Goal: Task Accomplishment & Management: Use online tool/utility

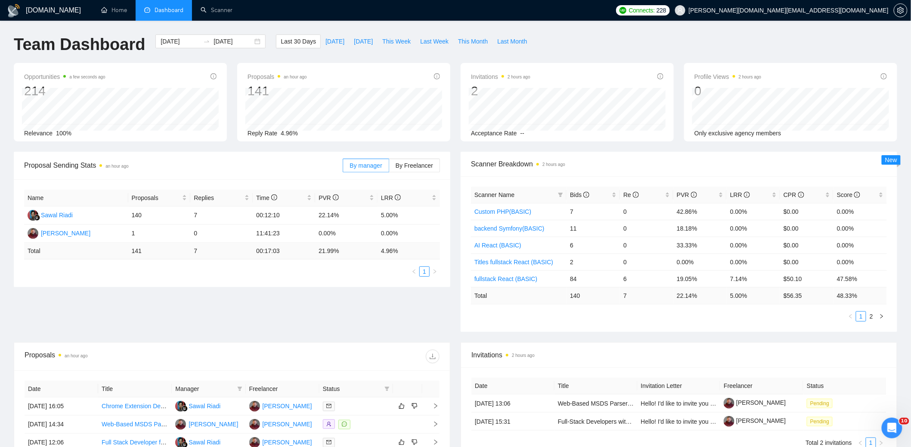
drag, startPoint x: 594, startPoint y: 37, endPoint x: 609, endPoint y: 38, distance: 14.7
click at [602, 37] on div "Team Dashboard [DATE] [DATE] Last 30 Days [DATE] [DATE] This Week Last Week Thi…" at bounding box center [456, 48] width 894 height 28
click at [120, 14] on link "Home" at bounding box center [114, 9] width 26 height 7
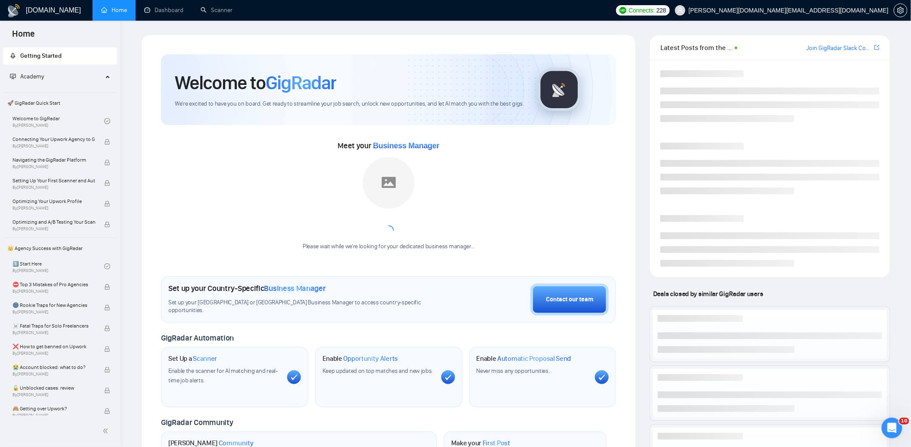
click at [644, 26] on div "[DOMAIN_NAME] Home Dashboard Scanner Connects: 228 [PERSON_NAME][DOMAIN_NAME][E…" at bounding box center [516, 332] width 791 height 665
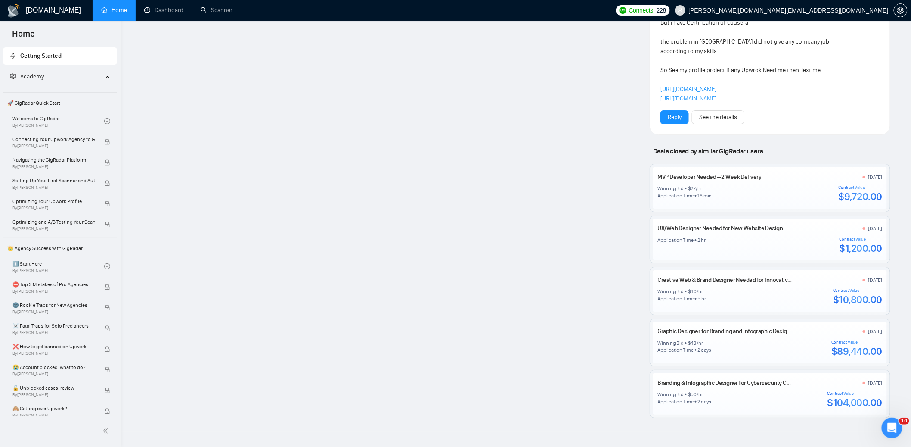
scroll to position [1224, 0]
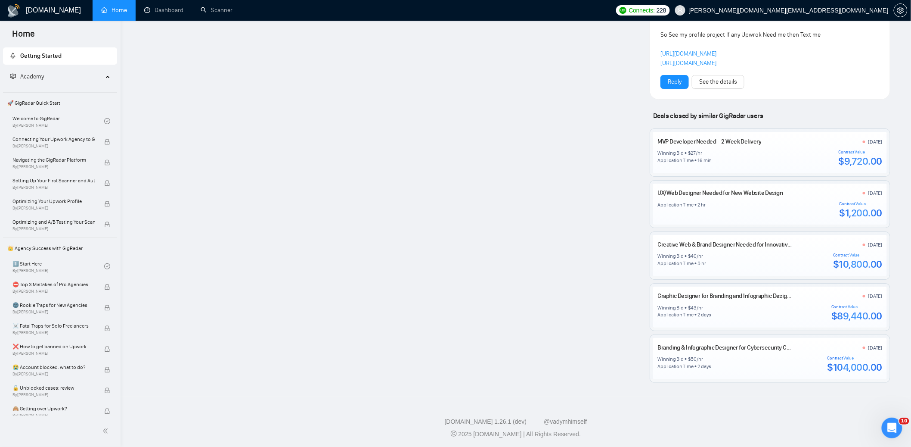
click at [736, 410] on footer "[DOMAIN_NAME] 1.26.1 (dev) @vadymhimself 2025 [DOMAIN_NAME] | All Rights Reserv…" at bounding box center [516, 422] width 791 height 53
drag, startPoint x: 530, startPoint y: 396, endPoint x: 535, endPoint y: 397, distance: 4.8
click at [530, 396] on footer "[DOMAIN_NAME] 1.26.1 (dev) @vadymhimself 2025 [DOMAIN_NAME] | All Rights Reserv…" at bounding box center [516, 422] width 791 height 53
drag, startPoint x: 662, startPoint y: 400, endPoint x: 558, endPoint y: 401, distance: 103.8
click at [656, 401] on footer "[DOMAIN_NAME] 1.26.1 (dev) @vadymhimself 2025 [DOMAIN_NAME] | All Rights Reserv…" at bounding box center [516, 422] width 791 height 53
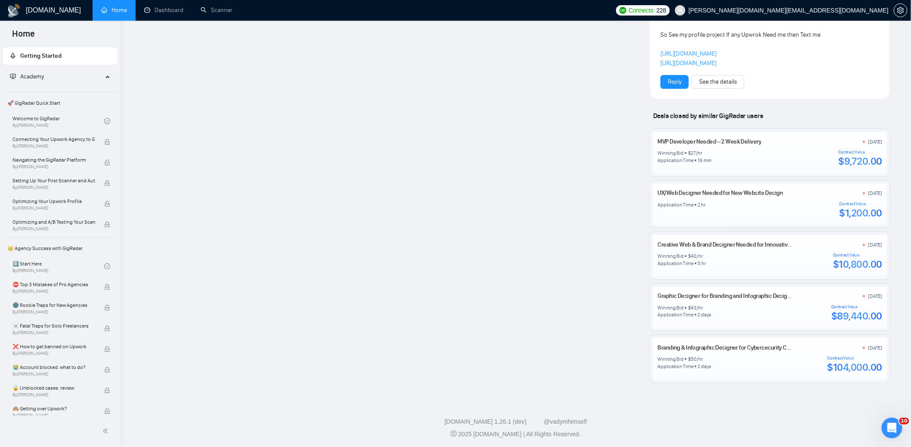
drag, startPoint x: 364, startPoint y: 405, endPoint x: 368, endPoint y: 403, distance: 4.4
click at [365, 404] on footer "[DOMAIN_NAME] 1.26.1 (dev) @vadymhimself 2025 [DOMAIN_NAME] | All Rights Reserv…" at bounding box center [516, 422] width 791 height 53
drag, startPoint x: 634, startPoint y: 408, endPoint x: 521, endPoint y: 413, distance: 113.8
click at [609, 407] on footer "[DOMAIN_NAME] 1.26.1 (dev) @vadymhimself 2025 [DOMAIN_NAME] | All Rights Reserv…" at bounding box center [516, 422] width 791 height 53
drag, startPoint x: 420, startPoint y: 413, endPoint x: 470, endPoint y: 406, distance: 51.0
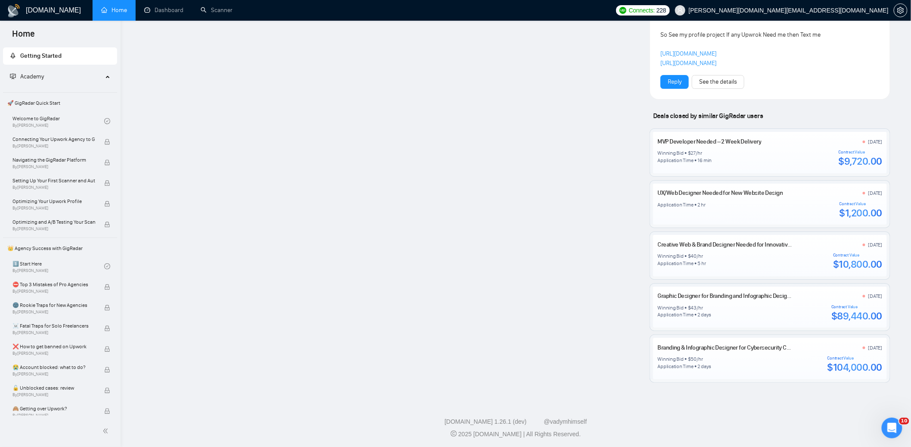
click at [421, 413] on footer "[DOMAIN_NAME] 1.26.1 (dev) @vadymhimself 2025 [DOMAIN_NAME] | All Rights Reserv…" at bounding box center [516, 422] width 791 height 53
drag, startPoint x: 610, startPoint y: 404, endPoint x: 567, endPoint y: 405, distance: 43.1
click at [607, 404] on footer "[DOMAIN_NAME] 1.26.1 (dev) @vadymhimself 2025 [DOMAIN_NAME] | All Rights Reserv…" at bounding box center [516, 422] width 791 height 53
click at [401, 401] on footer "[DOMAIN_NAME] 1.26.1 (dev) @vadymhimself 2025 [DOMAIN_NAME] | All Rights Reserv…" at bounding box center [516, 422] width 791 height 53
drag, startPoint x: 578, startPoint y: 397, endPoint x: 398, endPoint y: 394, distance: 179.2
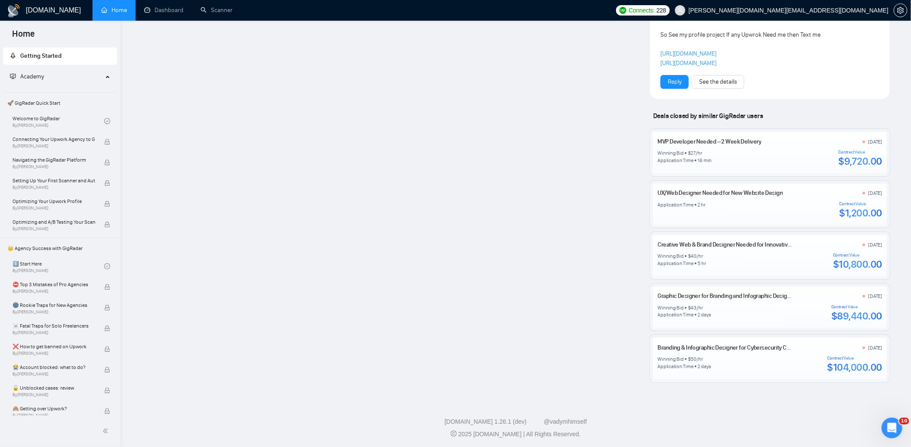
click at [539, 396] on footer "[DOMAIN_NAME] 1.26.1 (dev) @vadymhimself 2025 [DOMAIN_NAME] | All Rights Reserv…" at bounding box center [516, 422] width 791 height 53
drag, startPoint x: 361, startPoint y: 392, endPoint x: 538, endPoint y: 404, distance: 177.4
click at [636, 403] on footer "[DOMAIN_NAME] 1.26.1 (dev) @vadymhimself 2025 [DOMAIN_NAME] | All Rights Reserv…" at bounding box center [516, 422] width 791 height 53
drag, startPoint x: 370, startPoint y: 408, endPoint x: 434, endPoint y: 402, distance: 64.5
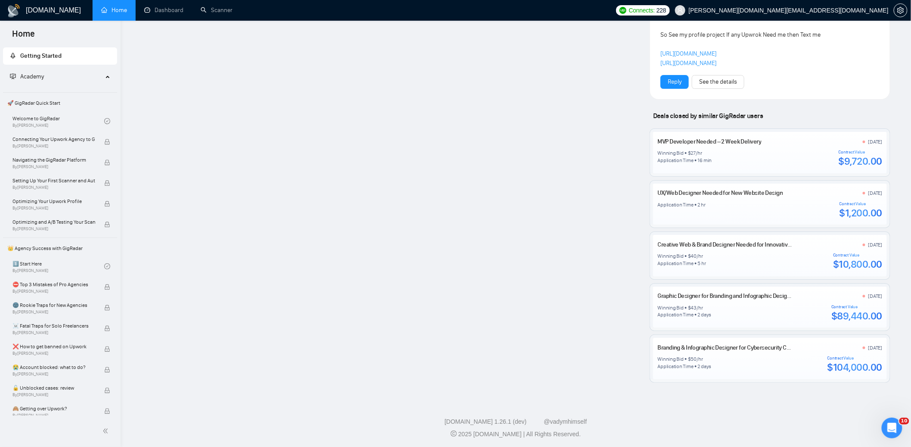
click at [379, 406] on footer "[DOMAIN_NAME] 1.26.1 (dev) @vadymhimself 2025 [DOMAIN_NAME] | All Rights Reserv…" at bounding box center [516, 422] width 791 height 53
click at [662, 407] on footer "[DOMAIN_NAME] 1.26.1 (dev) @vadymhimself 2025 [DOMAIN_NAME] | All Rights Reserv…" at bounding box center [516, 422] width 791 height 53
click at [385, 407] on footer "[DOMAIN_NAME] 1.26.1 (dev) @vadymhimself 2025 [DOMAIN_NAME] | All Rights Reserv…" at bounding box center [516, 422] width 791 height 53
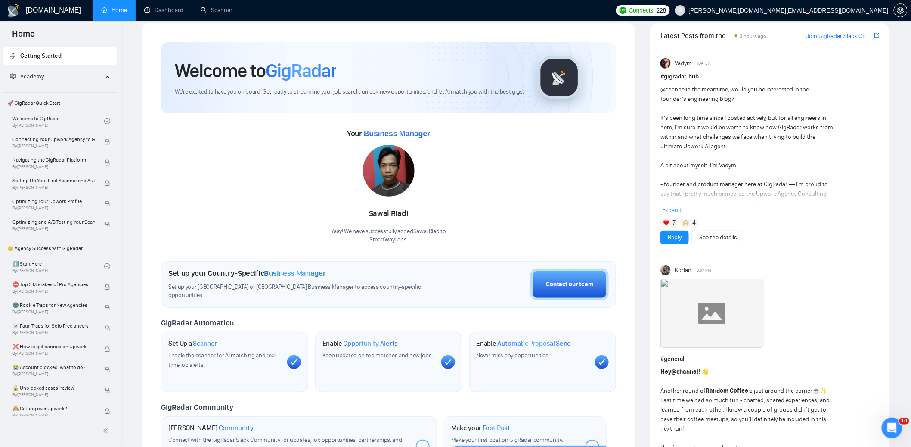
scroll to position [0, 0]
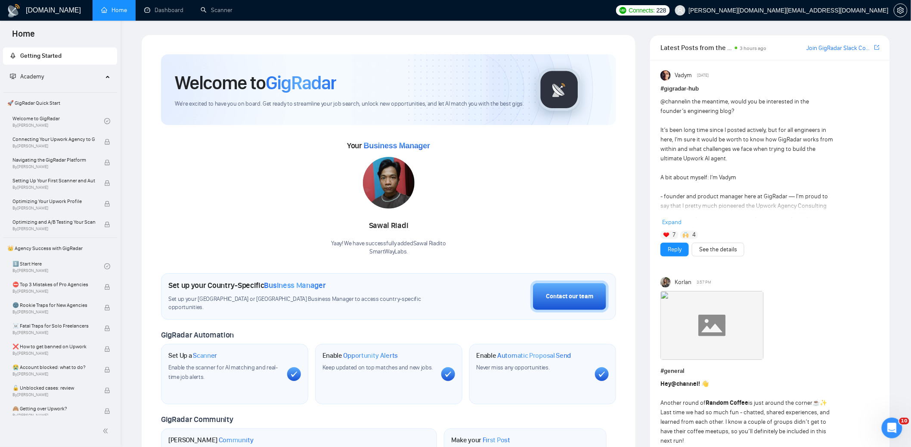
drag, startPoint x: 169, startPoint y: 6, endPoint x: 178, endPoint y: 17, distance: 14.3
click at [169, 6] on link "Dashboard" at bounding box center [163, 9] width 39 height 7
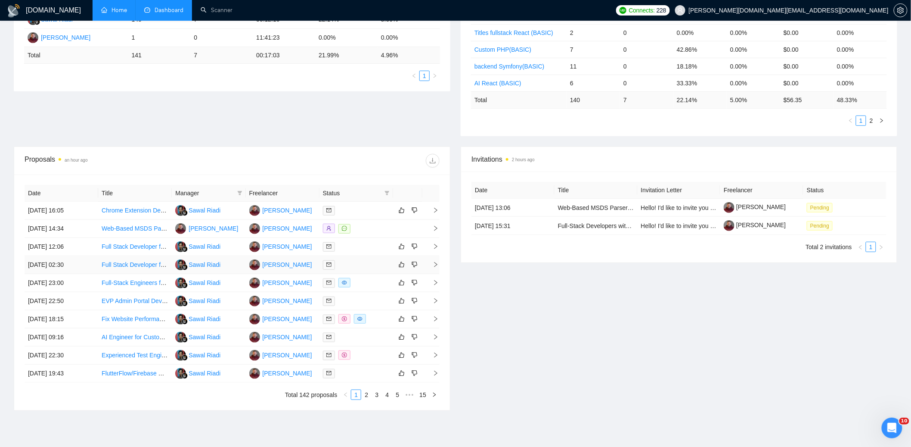
scroll to position [213, 0]
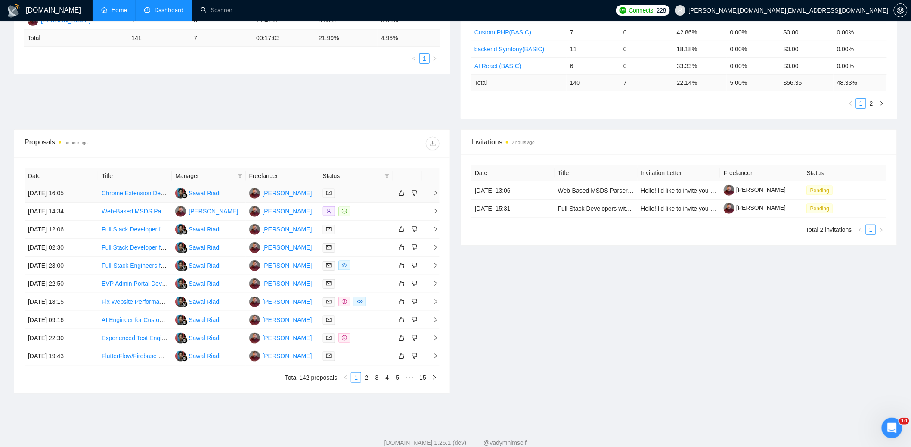
click at [369, 194] on div at bounding box center [356, 193] width 67 height 10
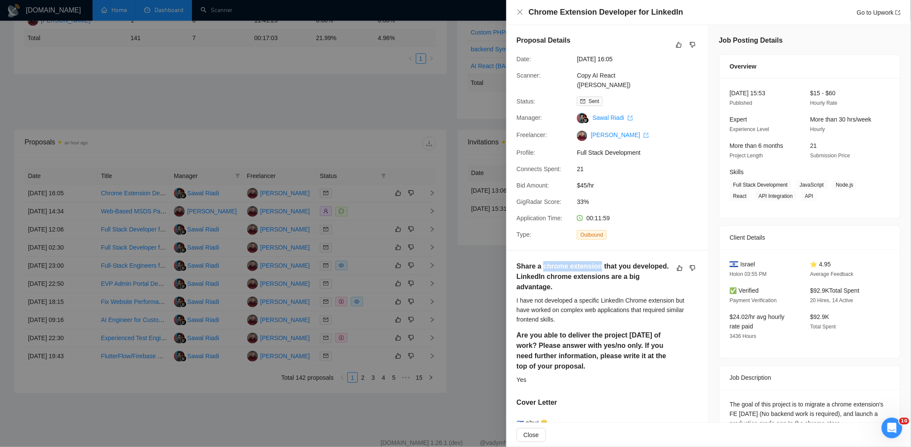
drag, startPoint x: 601, startPoint y: 266, endPoint x: 546, endPoint y: 269, distance: 54.8
click at [545, 269] on h5 "Share a chrome extension that you developed. LinkedIn chrome extensions are a b…" at bounding box center [594, 276] width 154 height 31
copy h5 "chrome extension"
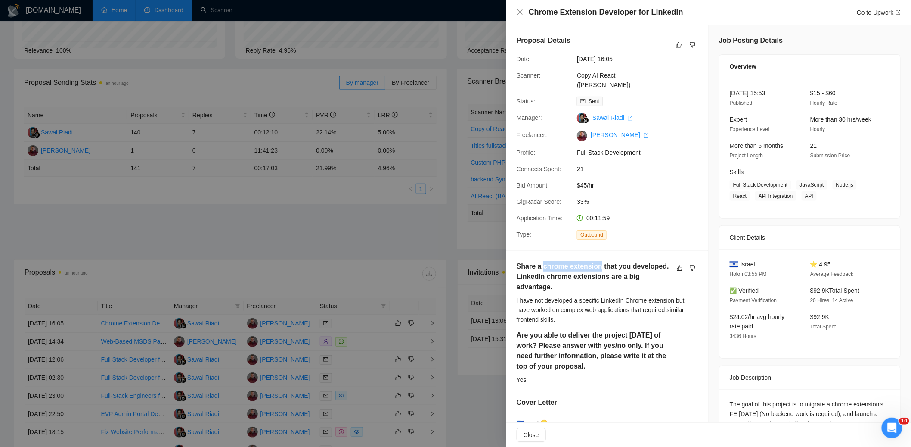
scroll to position [0, 0]
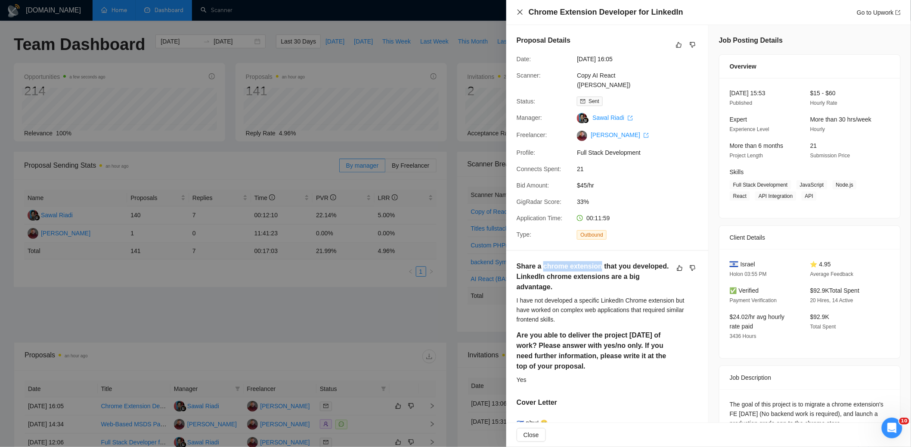
click at [519, 14] on icon "close" at bounding box center [520, 12] width 7 height 7
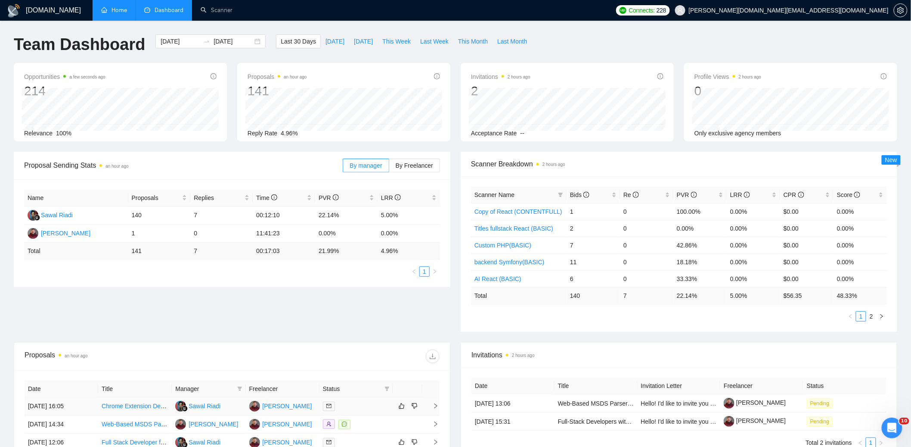
drag, startPoint x: 370, startPoint y: 409, endPoint x: 390, endPoint y: 405, distance: 20.7
click at [375, 411] on td at bounding box center [357, 406] width 74 height 18
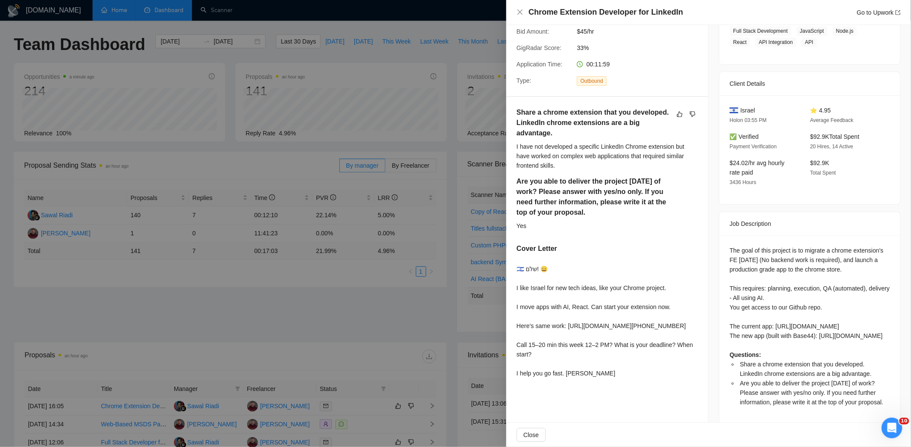
scroll to position [203, 0]
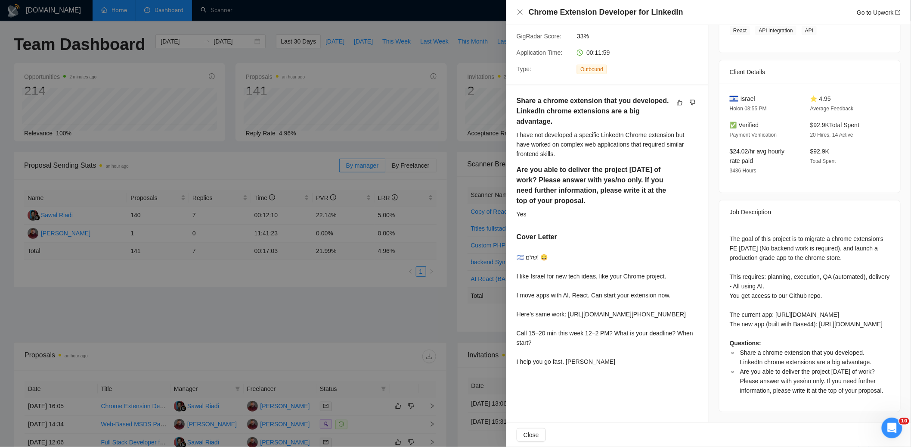
drag, startPoint x: 293, startPoint y: 13, endPoint x: 226, endPoint y: 9, distance: 67.3
click at [292, 14] on div at bounding box center [455, 223] width 911 height 447
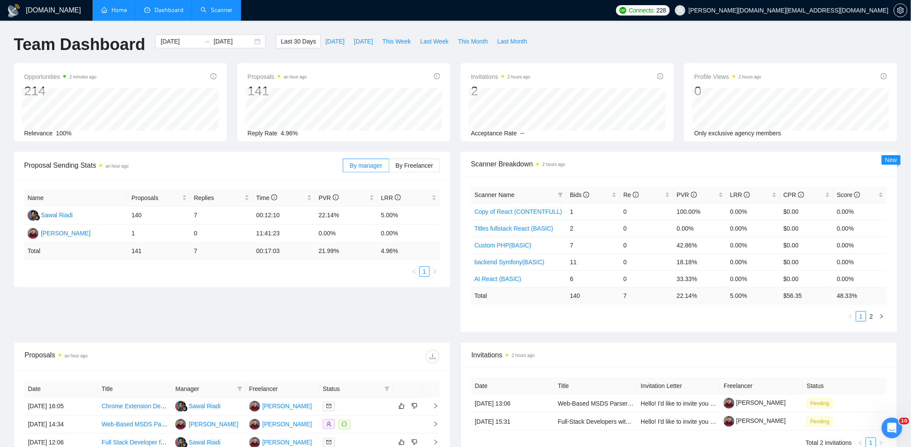
click at [226, 14] on link "Scanner" at bounding box center [217, 9] width 32 height 7
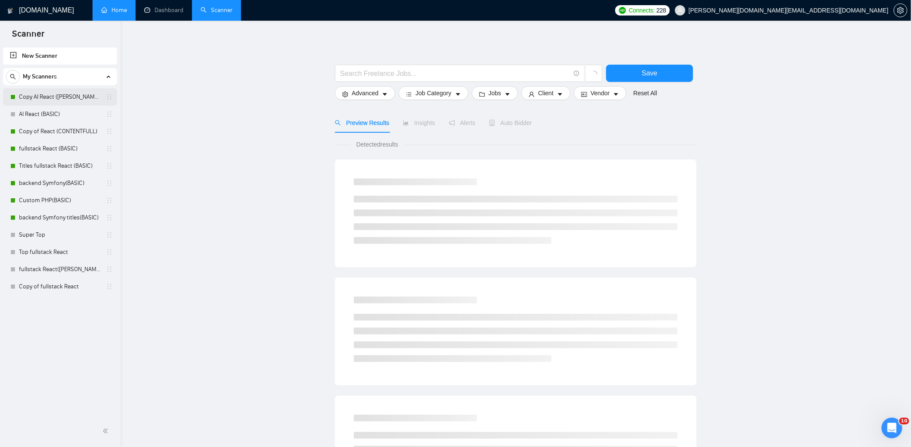
click at [68, 98] on link "Copy AI React ([PERSON_NAME])" at bounding box center [60, 96] width 82 height 17
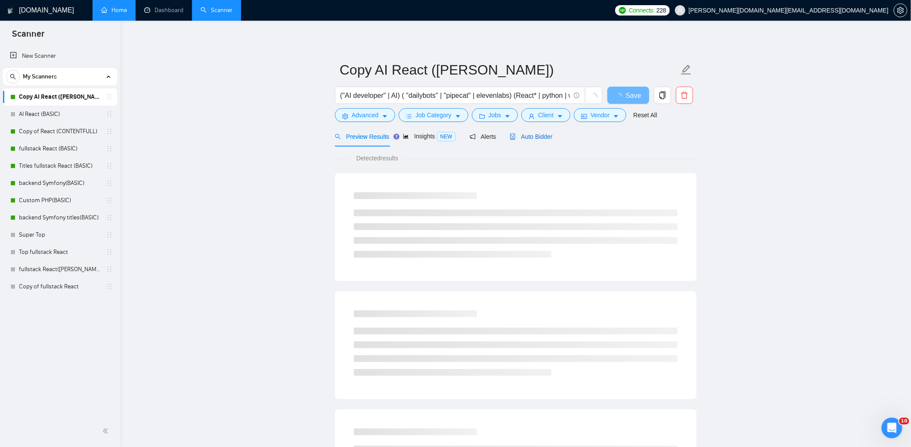
click at [544, 135] on span "Auto Bidder" at bounding box center [531, 136] width 43 height 7
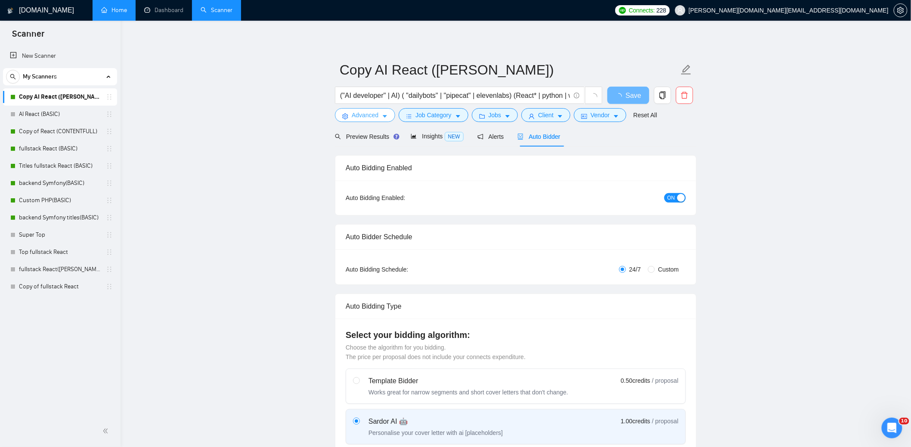
click at [367, 115] on span "Advanced" at bounding box center [365, 114] width 27 height 9
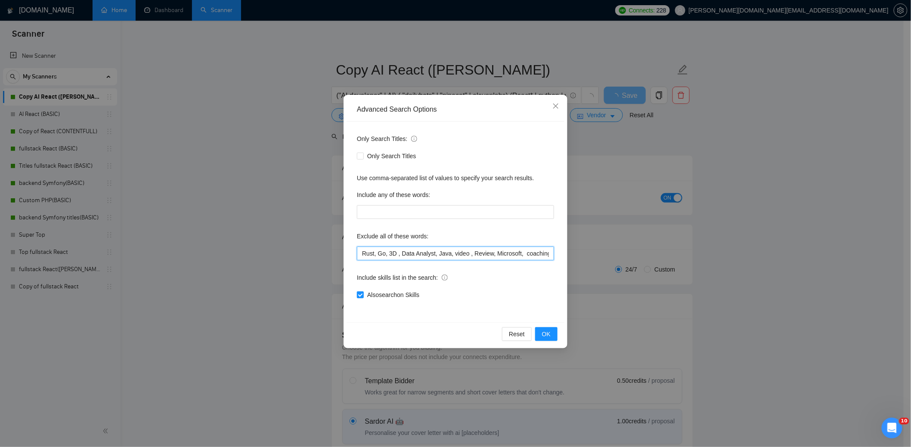
click at [380, 251] on input "Rust, Go, 3D , Data Analyst, Java, video , Review, Microsoft, coaching, iOS, Ru…" at bounding box center [455, 253] width 197 height 14
click at [361, 253] on input "Rust, Go, 3D , Data Analyst, Java, video , Review, Microsoft, coaching, iOS, Ru…" at bounding box center [455, 253] width 197 height 14
paste input "chrome extension"
drag, startPoint x: 377, startPoint y: 255, endPoint x: 382, endPoint y: 254, distance: 4.4
click at [378, 255] on input ""chrome extension" Rust, Go, 3D , Data Analyst, Java, video , Review, Microsoft…" at bounding box center [455, 253] width 197 height 14
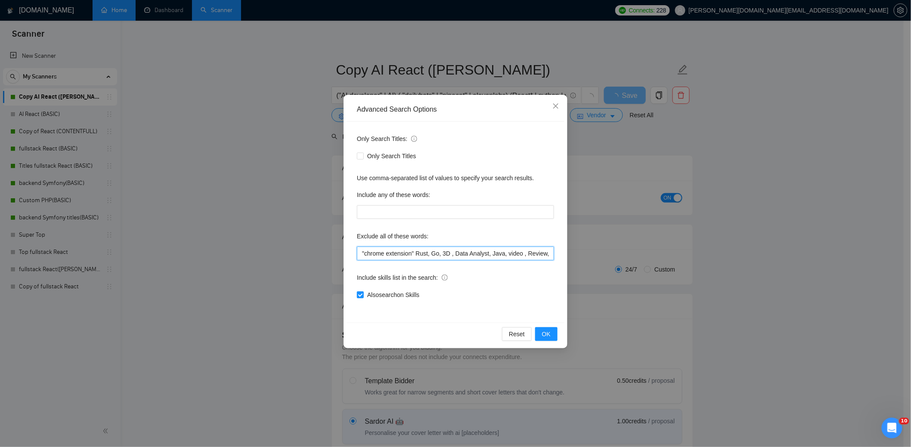
click at [417, 253] on input ""chrome extension" Rust, Go, 3D , Data Analyst, Java, video , Review, Microsoft…" at bounding box center [455, 253] width 197 height 14
type input ""chrome extension" , Rust, Go, 3D , Data Analyst, Java, video , Review, Microso…"
click at [544, 329] on span "OK" at bounding box center [546, 333] width 9 height 9
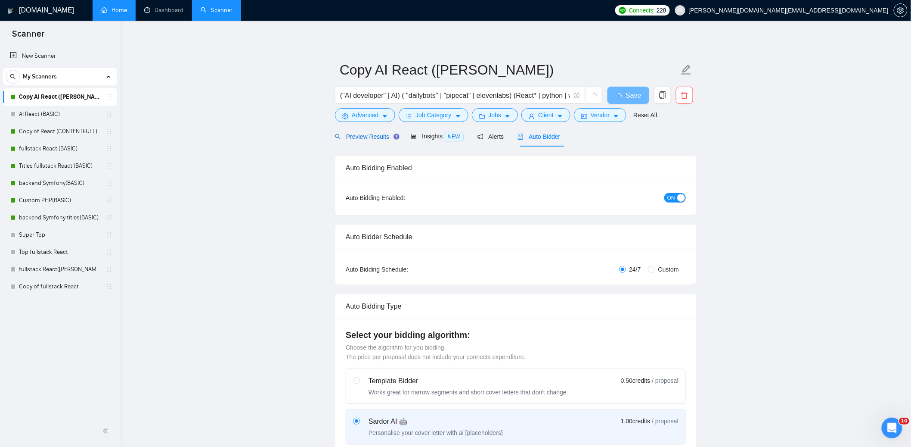
click at [364, 138] on span "Preview Results" at bounding box center [366, 136] width 62 height 7
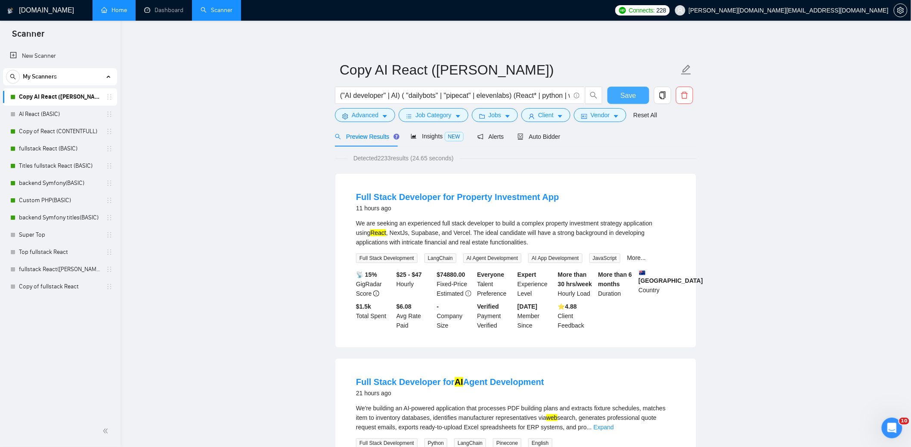
click at [620, 93] on button "Save" at bounding box center [629, 95] width 42 height 17
click at [169, 13] on link "Dashboard" at bounding box center [163, 9] width 39 height 7
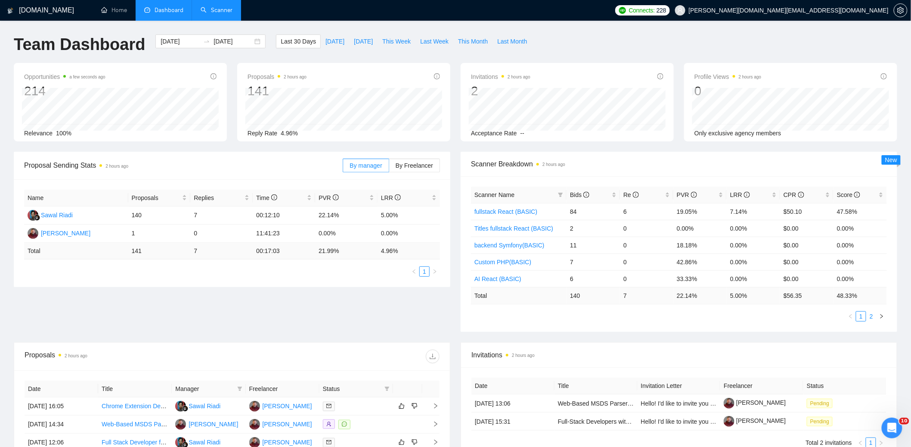
click at [874, 317] on link "2" at bounding box center [871, 315] width 9 height 9
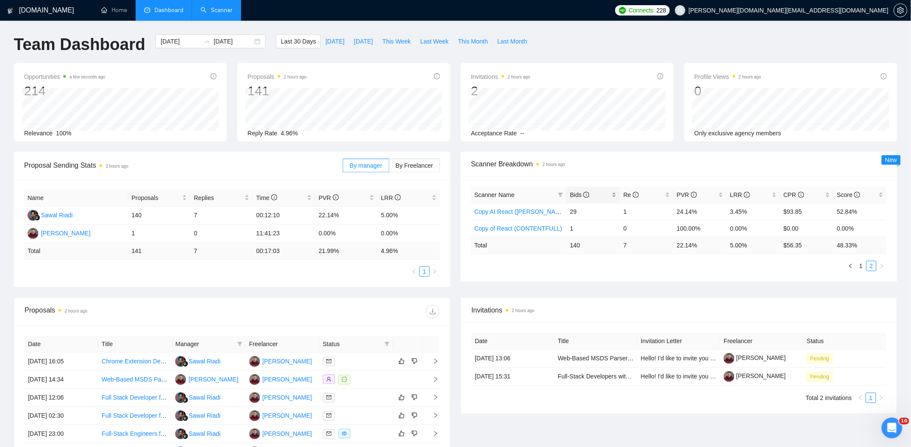
click at [576, 193] on span "Bids" at bounding box center [579, 194] width 19 height 7
click at [863, 267] on link "1" at bounding box center [861, 265] width 9 height 9
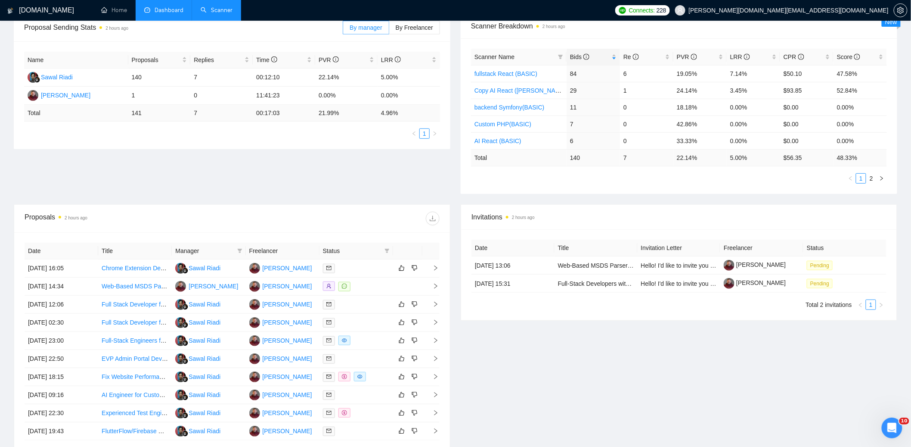
scroll to position [140, 0]
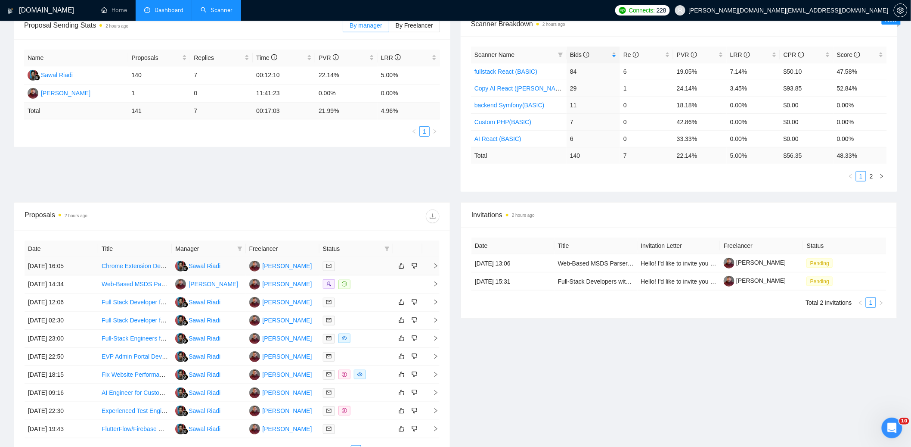
click at [356, 268] on div at bounding box center [356, 266] width 67 height 10
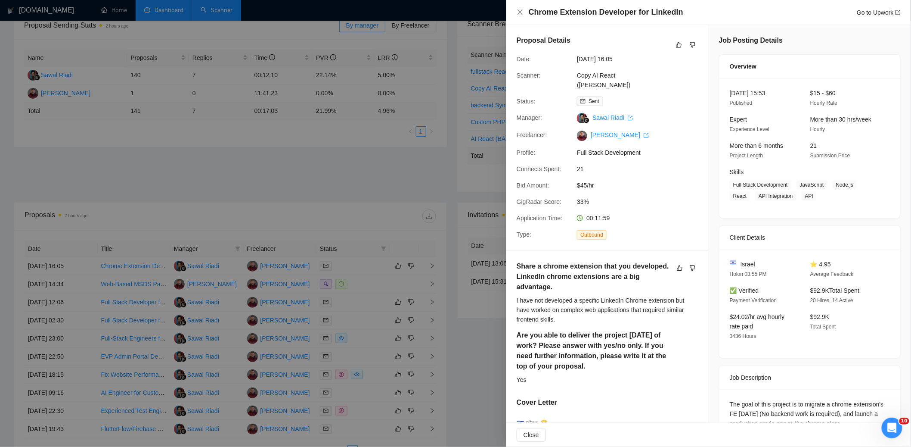
drag, startPoint x: 828, startPoint y: 16, endPoint x: 828, endPoint y: 26, distance: 10.8
click at [828, 16] on div "Chrome Extension Developer for LinkedIn Go to Upwork" at bounding box center [715, 12] width 372 height 11
drag, startPoint x: 829, startPoint y: 31, endPoint x: 827, endPoint y: 24, distance: 7.8
click at [830, 31] on div "Job Posting Details Overview [DATE] 15:53 Published $15 - $60 Hourly Rate Exper…" at bounding box center [810, 306] width 202 height 563
click at [815, 9] on div "Chrome Extension Developer for LinkedIn Go to Upwork" at bounding box center [715, 12] width 372 height 11
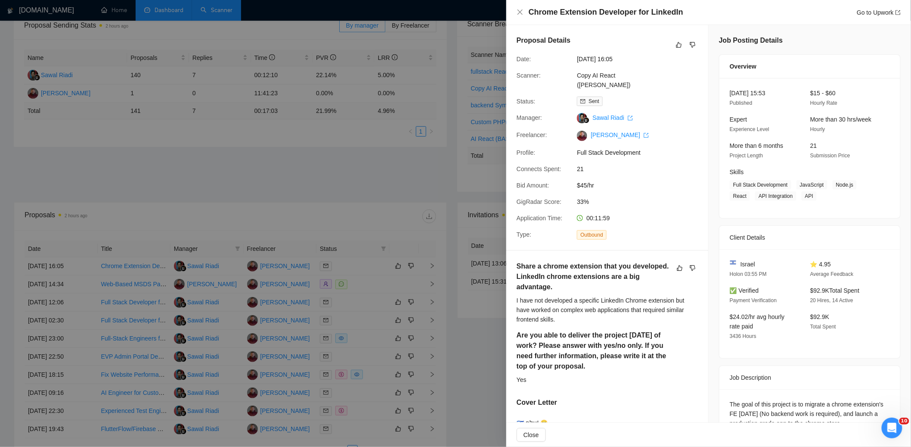
click at [820, 22] on div "Chrome Extension Developer for LinkedIn Go to Upwork" at bounding box center [709, 12] width 405 height 25
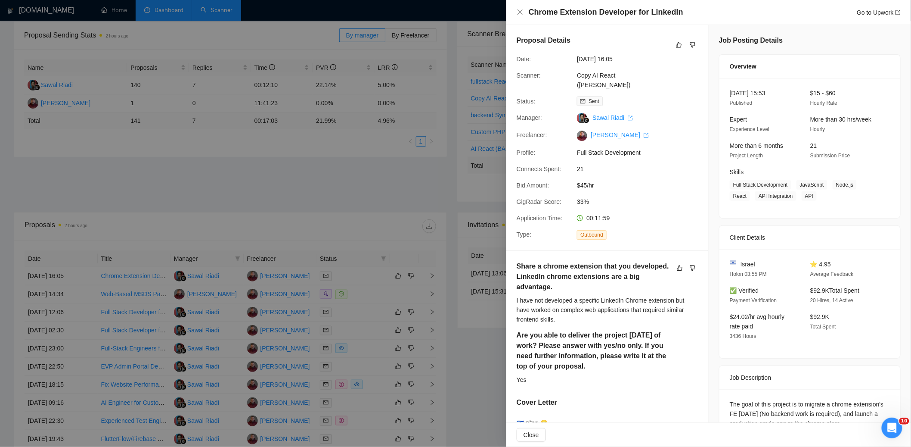
scroll to position [0, 0]
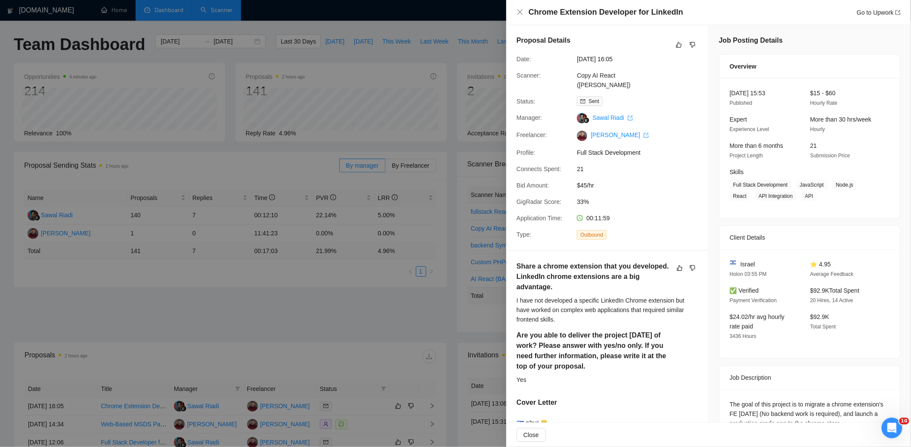
click at [799, 8] on div "Chrome Extension Developer for LinkedIn Go to Upwork" at bounding box center [715, 12] width 372 height 11
click at [727, 2] on div "Chrome Extension Developer for LinkedIn Go to Upwork" at bounding box center [709, 12] width 405 height 25
click at [520, 12] on icon "close" at bounding box center [520, 11] width 5 height 5
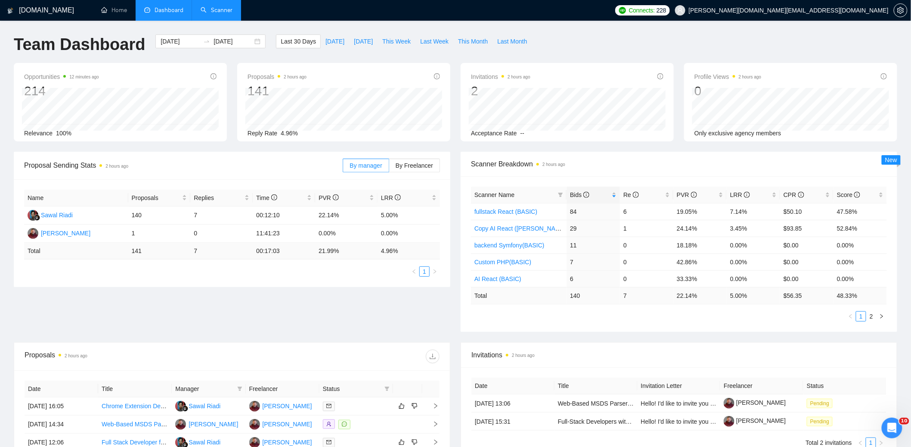
click at [611, 10] on ul "Home Dashboard Scanner" at bounding box center [350, 10] width 521 height 21
click at [613, 35] on div "Team Dashboard [DATE] [DATE] Last 30 Days [DATE] [DATE] This Week Last Week Thi…" at bounding box center [456, 48] width 894 height 28
click at [455, 323] on div "Proposal Sending Stats 2 hours ago By manager By Freelancer Name Proposals Repl…" at bounding box center [456, 247] width 894 height 190
click at [456, 340] on div "Proposal Sending Stats 2 hours ago By manager By Freelancer Name Proposals Repl…" at bounding box center [456, 247] width 894 height 190
click at [649, 30] on div "[DOMAIN_NAME] Home Dashboard Scanner Connects: 228 [PERSON_NAME][DOMAIN_NAME][E…" at bounding box center [455, 341] width 911 height 683
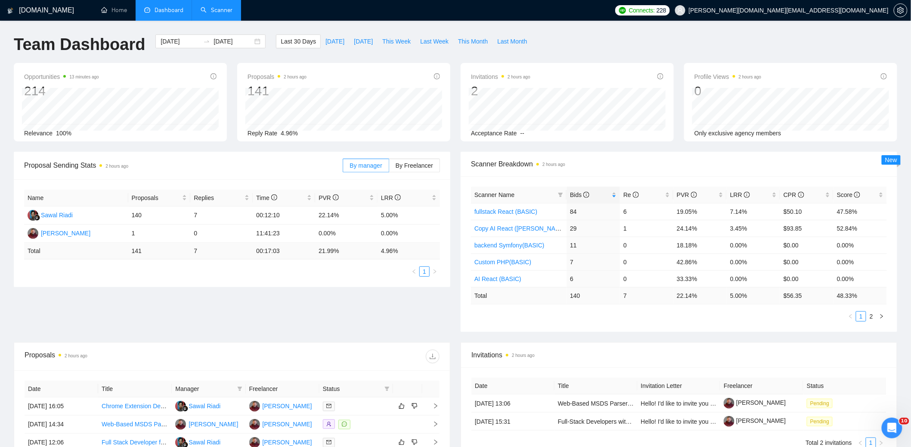
click at [641, 31] on div "[DOMAIN_NAME] Home Dashboard Scanner Connects: 228 [PERSON_NAME][DOMAIN_NAME][E…" at bounding box center [455, 341] width 911 height 683
click at [446, 319] on div "Proposal Sending Stats 2 hours ago By manager By Freelancer Name Proposals Repl…" at bounding box center [456, 247] width 894 height 190
